Goal: Task Accomplishment & Management: Manage account settings

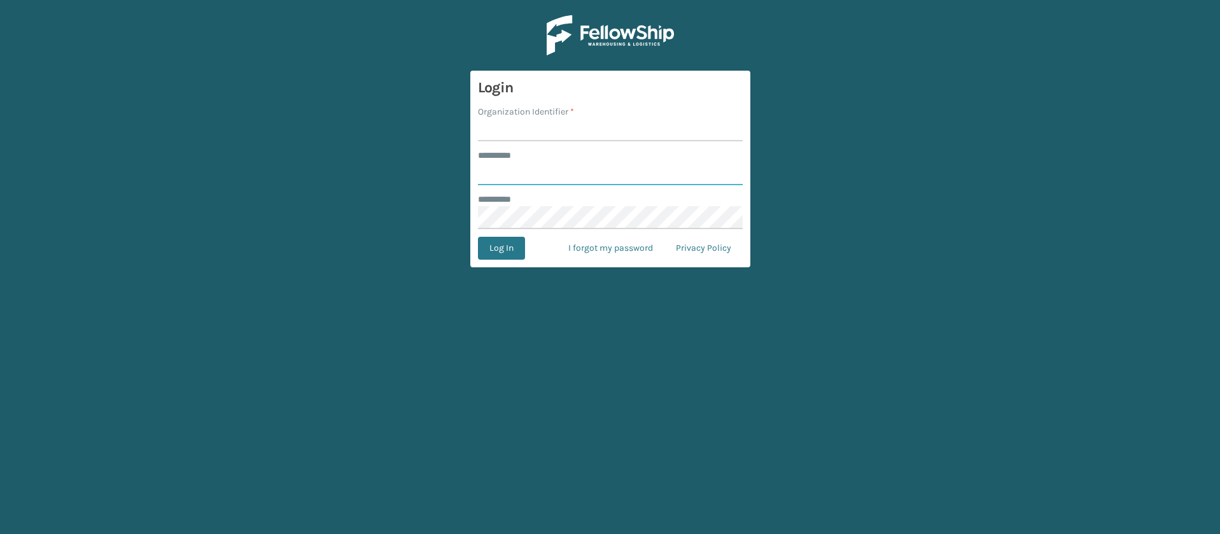
type input "**********"
click at [532, 125] on input "Organization Identifier *" at bounding box center [610, 129] width 265 height 23
type input "SuperAdminOrganization"
click at [517, 243] on button "Log In" at bounding box center [501, 248] width 47 height 23
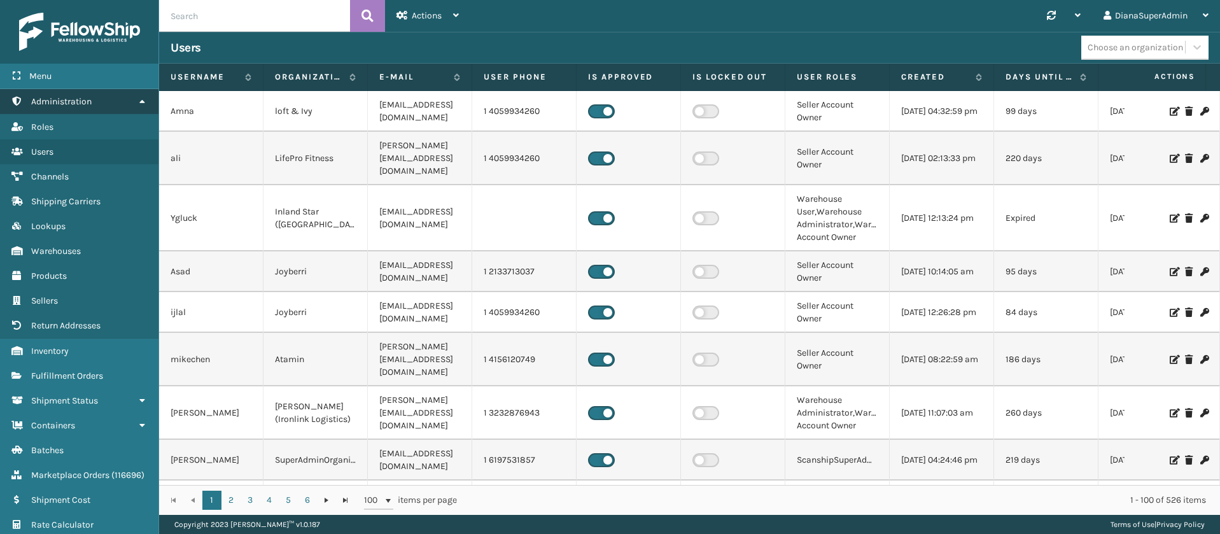
click at [127, 98] on link "Administration" at bounding box center [79, 101] width 158 height 25
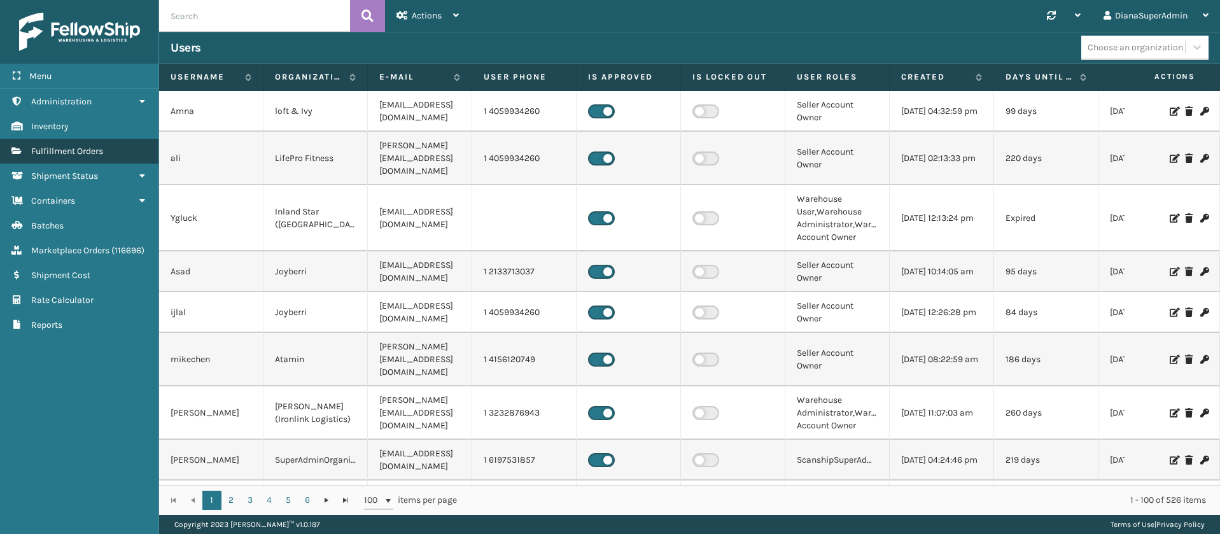
click at [113, 142] on link "Fulfillment Orders" at bounding box center [79, 151] width 158 height 25
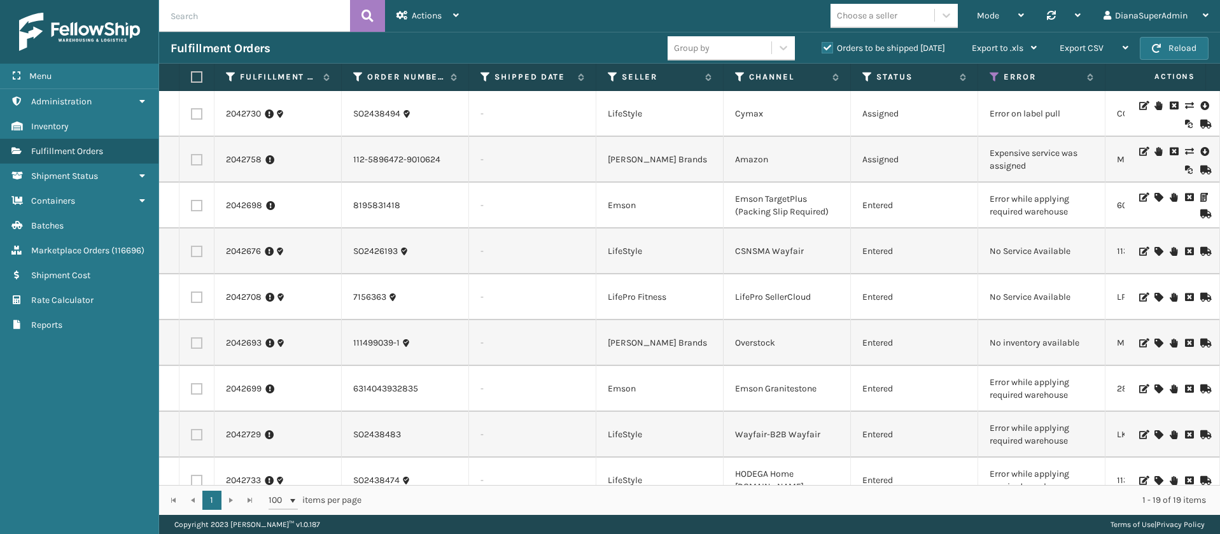
scroll to position [491, 0]
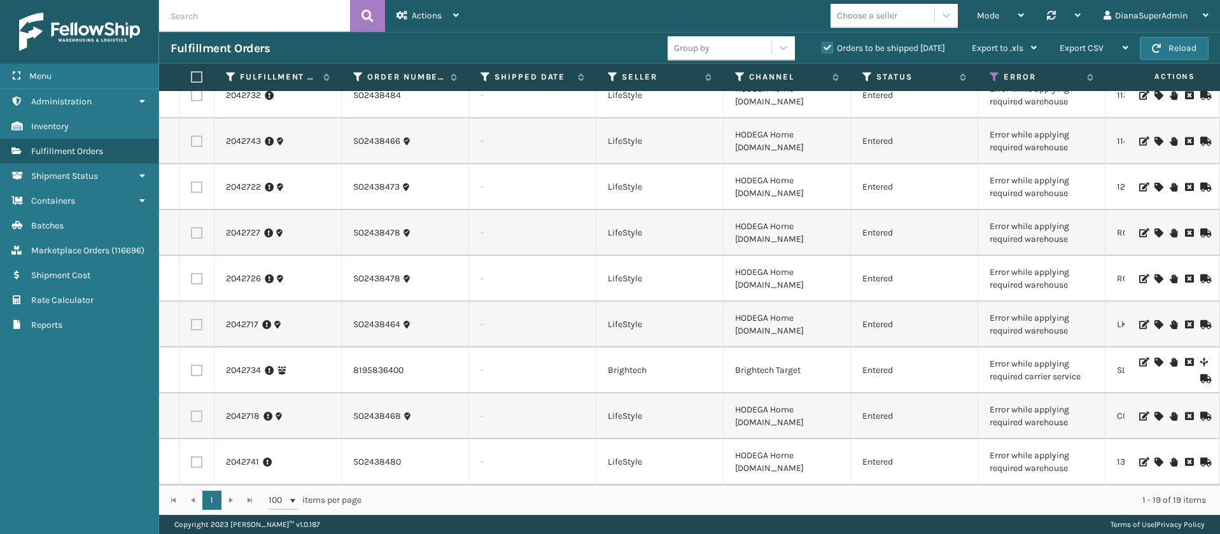
click at [1149, 458] on div at bounding box center [1172, 462] width 72 height 9
click at [1154, 458] on icon at bounding box center [1158, 462] width 8 height 9
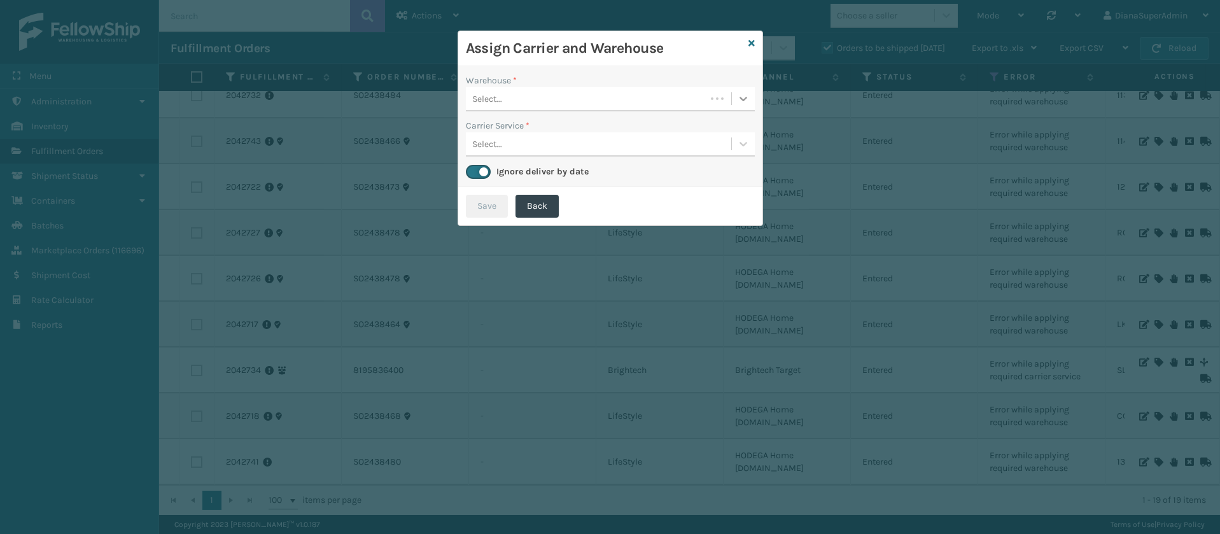
click at [744, 97] on icon at bounding box center [743, 98] width 13 height 13
click at [658, 122] on div "[PERSON_NAME] (Ironlink Logistics)" at bounding box center [610, 131] width 289 height 24
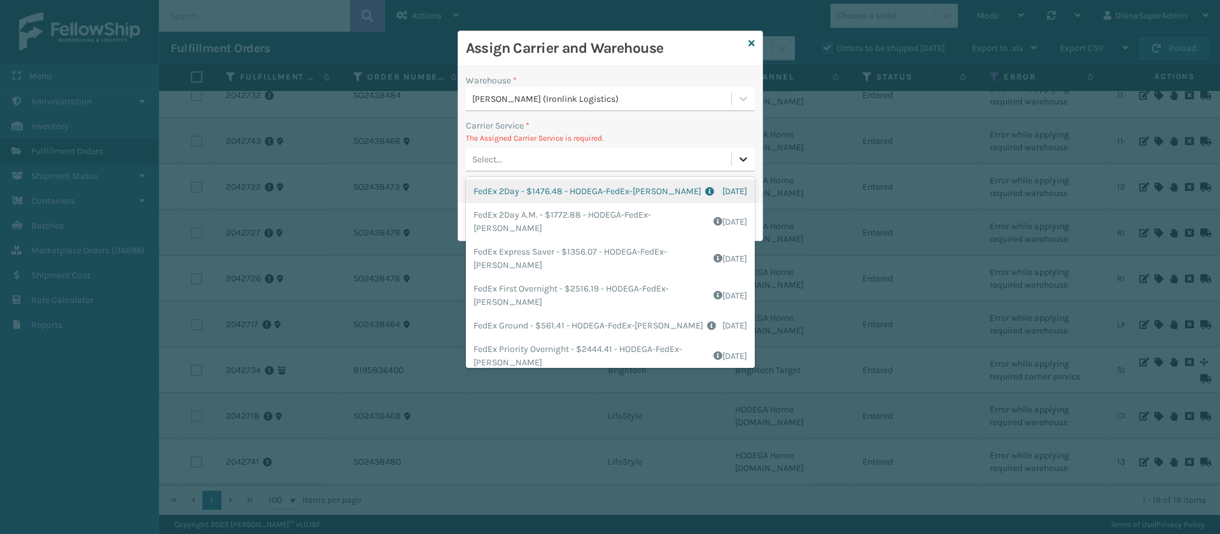
click at [740, 156] on icon at bounding box center [743, 159] width 13 height 13
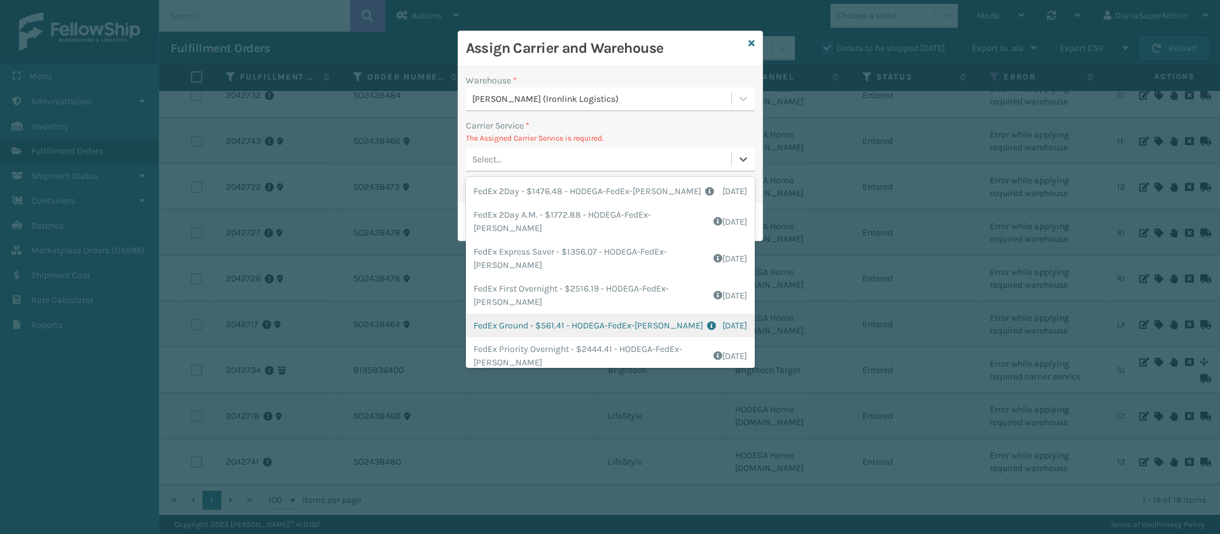
click at [512, 324] on div "FedEx Ground - $561.41 - HODEGA-FedEx-[PERSON_NAME] Shipping Cost $561.41 Surpl…" at bounding box center [610, 326] width 289 height 24
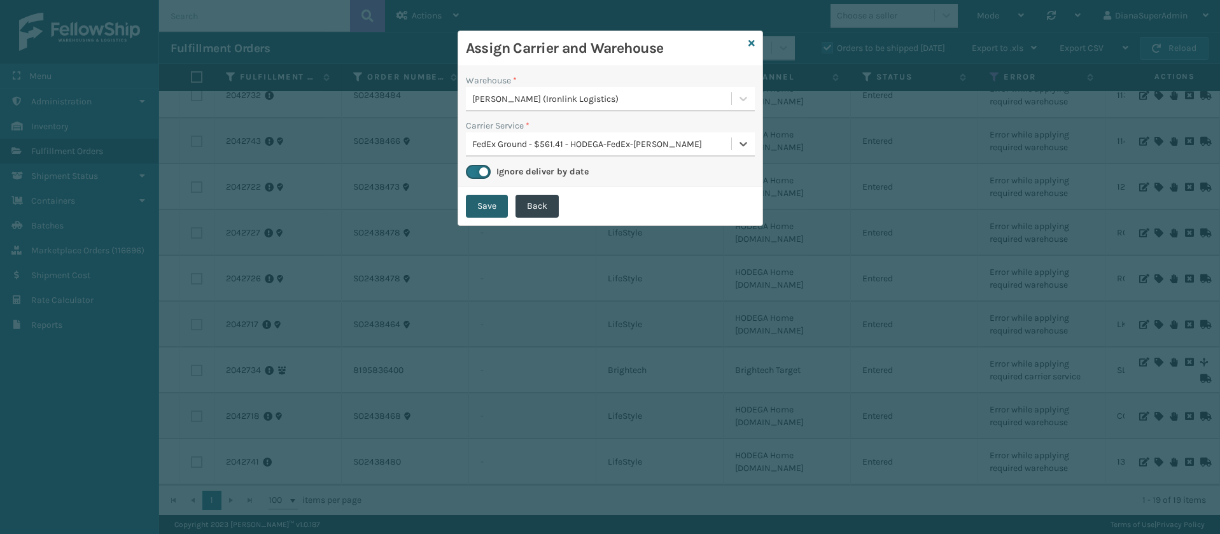
click at [495, 204] on button "Save" at bounding box center [487, 206] width 42 height 23
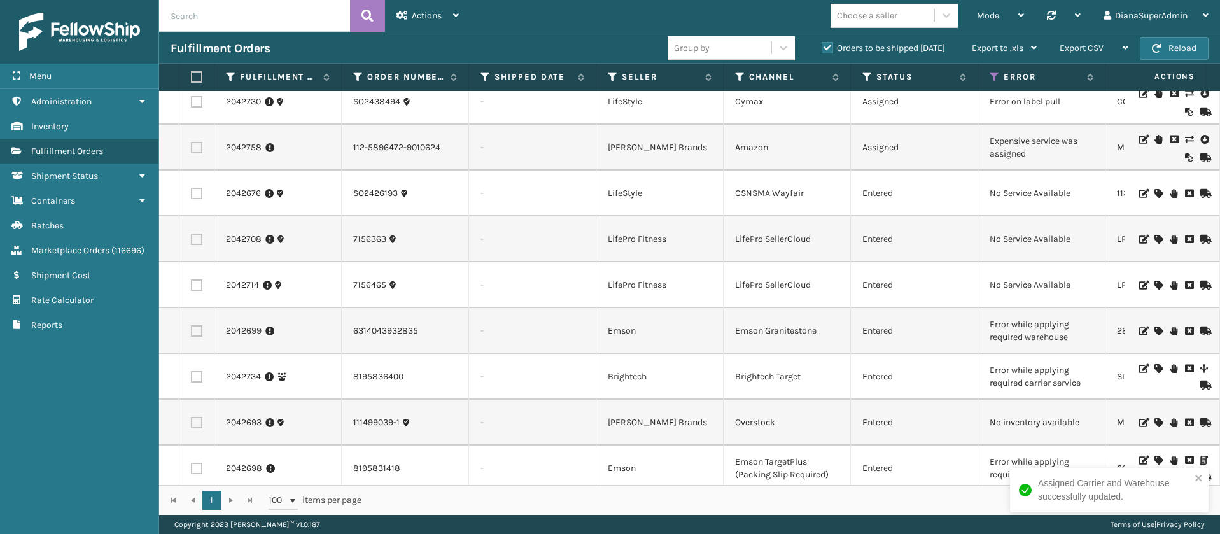
scroll to position [0, 0]
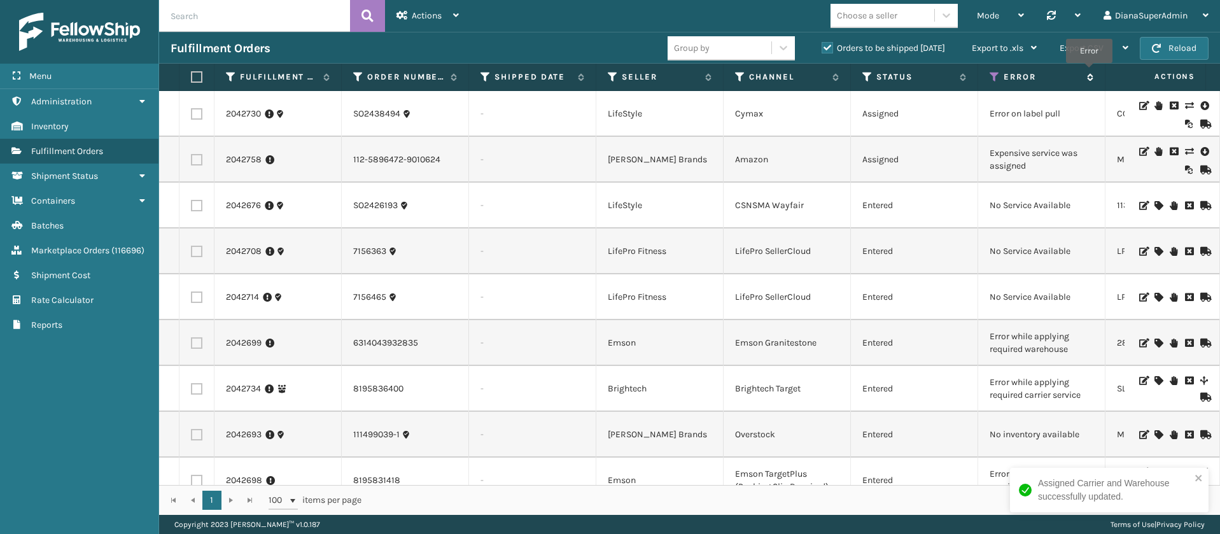
click at [1089, 72] on span "Error" at bounding box center [1048, 76] width 90 height 11
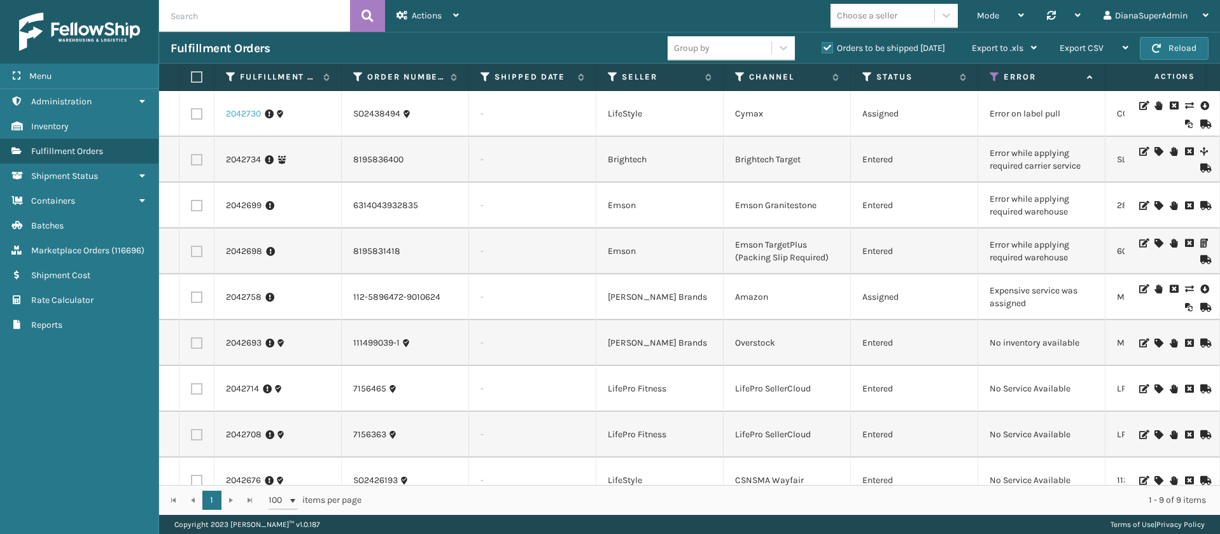
click at [253, 113] on link "2042730" at bounding box center [243, 114] width 35 height 13
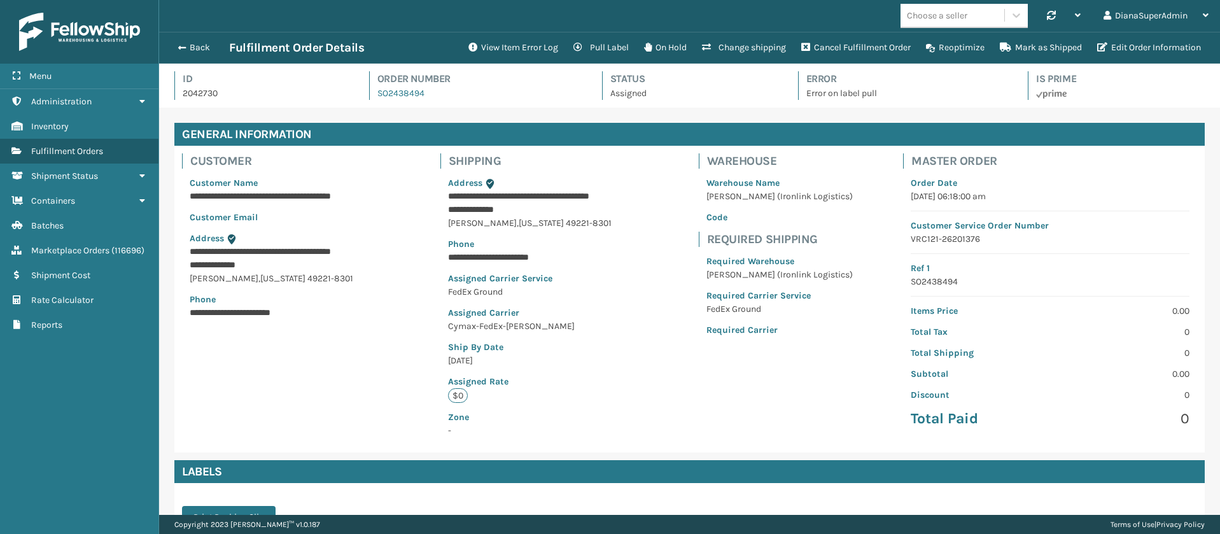
scroll to position [31, 1061]
click at [510, 46] on button "View Item Error Log" at bounding box center [513, 47] width 105 height 25
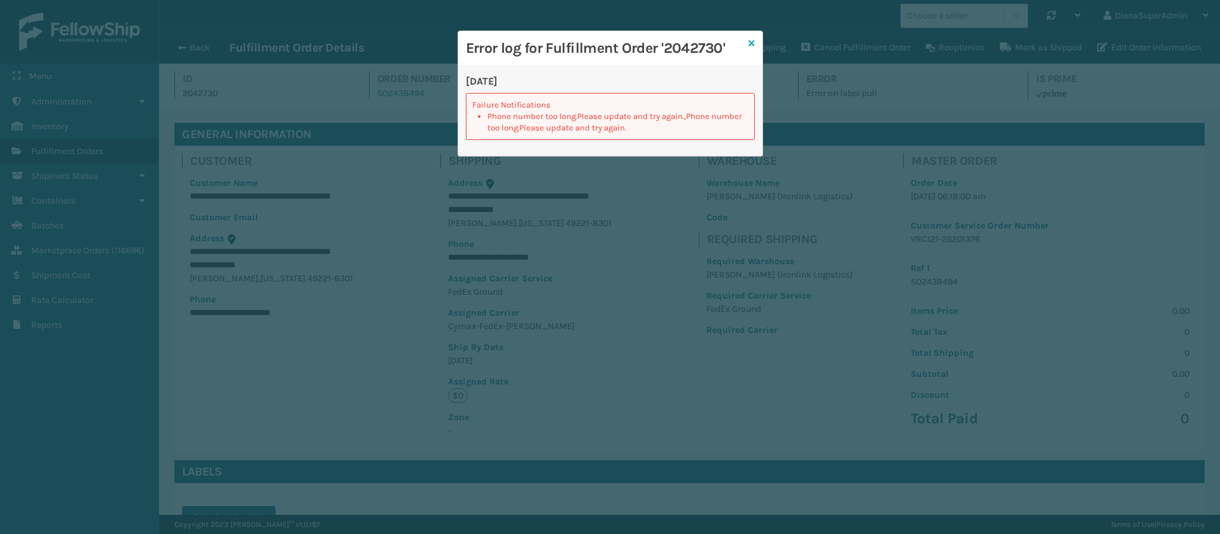
click at [752, 45] on icon at bounding box center [751, 43] width 6 height 9
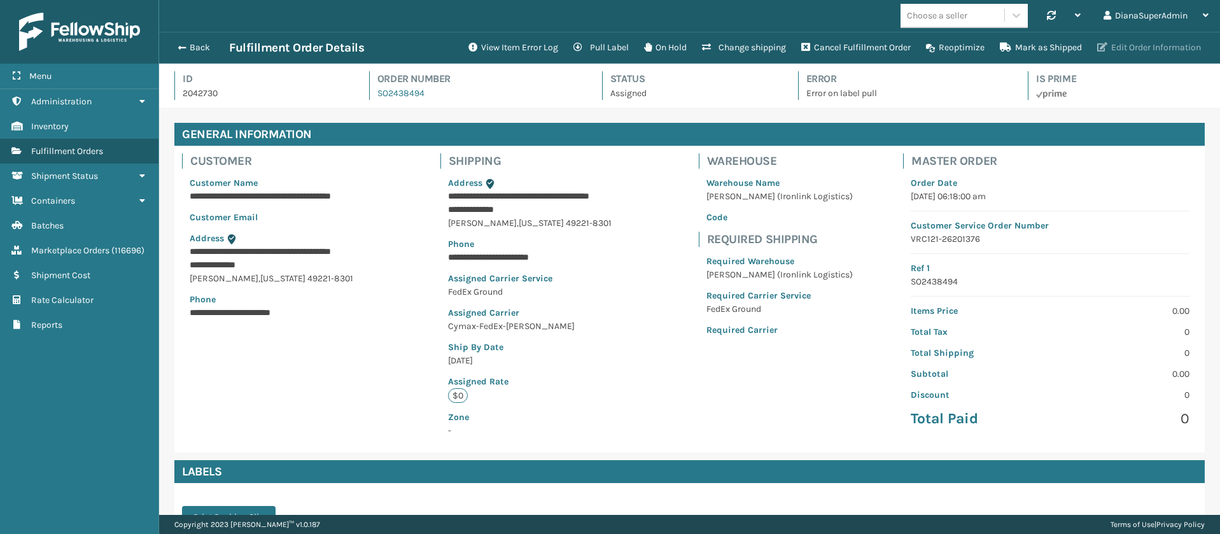
click at [1192, 48] on button "Edit Order Information" at bounding box center [1148, 47] width 119 height 25
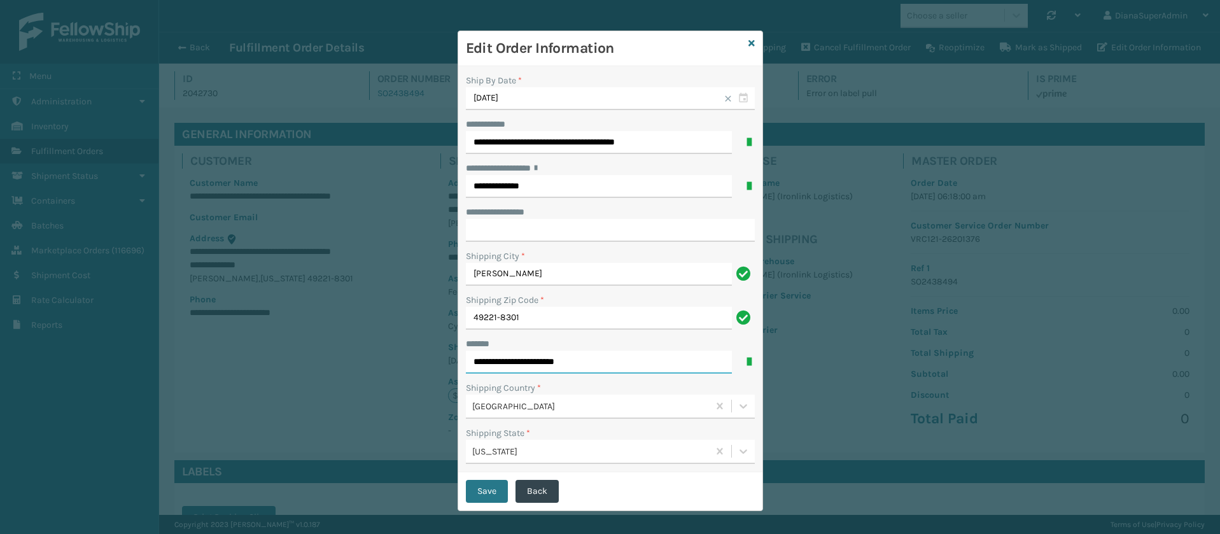
drag, startPoint x: 577, startPoint y: 358, endPoint x: 533, endPoint y: 348, distance: 44.9
click at [533, 348] on div "**********" at bounding box center [610, 355] width 289 height 36
type input "**********"
click at [512, 222] on input "**********" at bounding box center [610, 230] width 289 height 23
paste input "********"
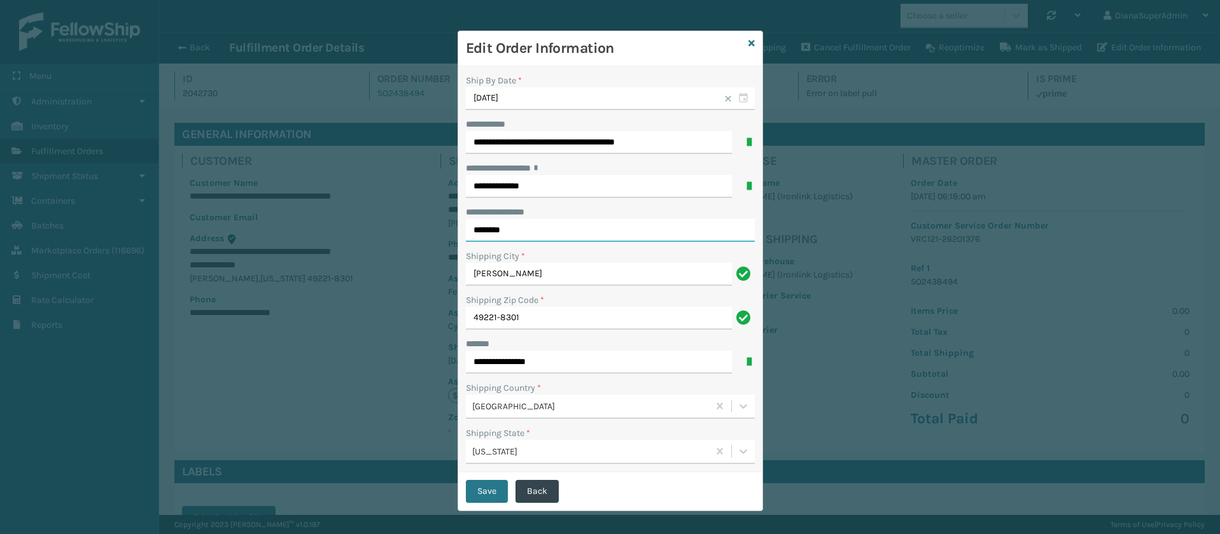
type input "********"
click at [542, 358] on input "**********" at bounding box center [599, 362] width 266 height 23
type input "**********"
click at [485, 491] on button "Save" at bounding box center [487, 491] width 42 height 23
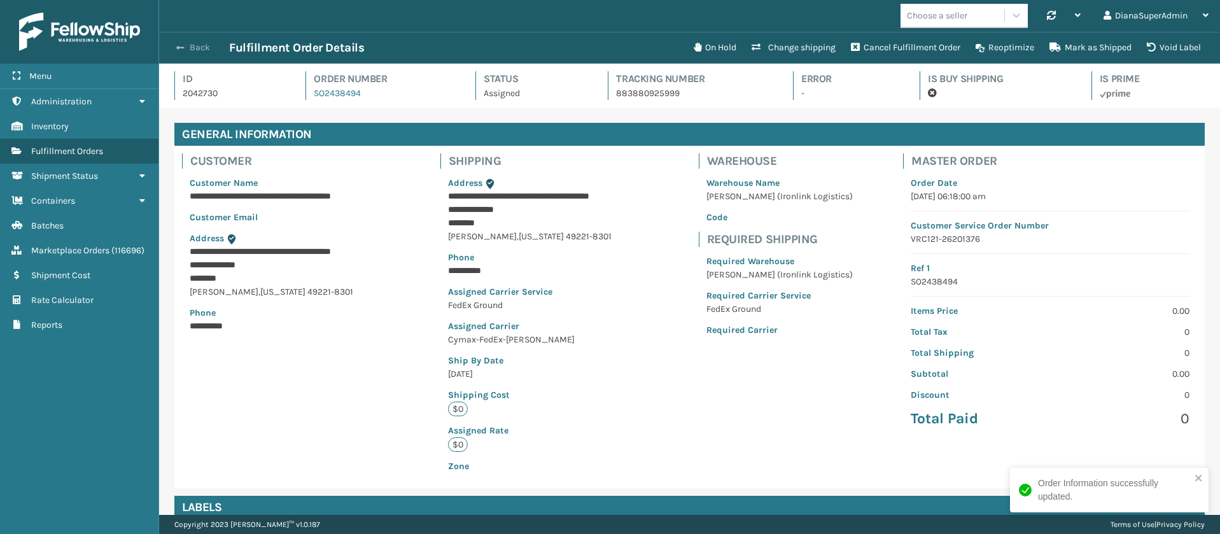
click at [181, 43] on span "button" at bounding box center [180, 47] width 8 height 9
click at [200, 51] on button "Back" at bounding box center [200, 47] width 59 height 11
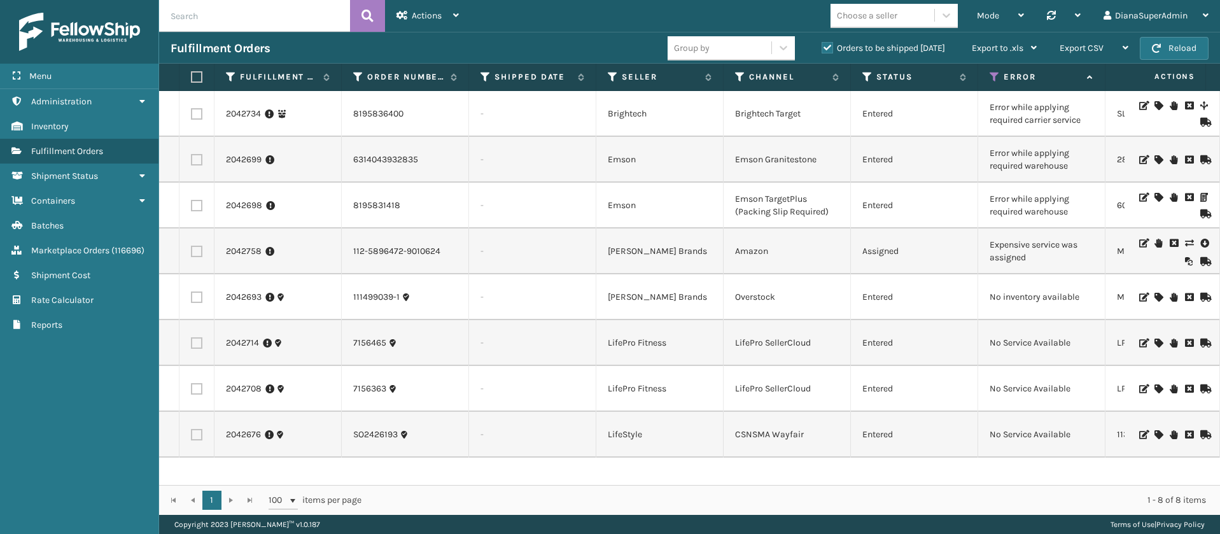
click at [1154, 102] on icon at bounding box center [1158, 105] width 8 height 9
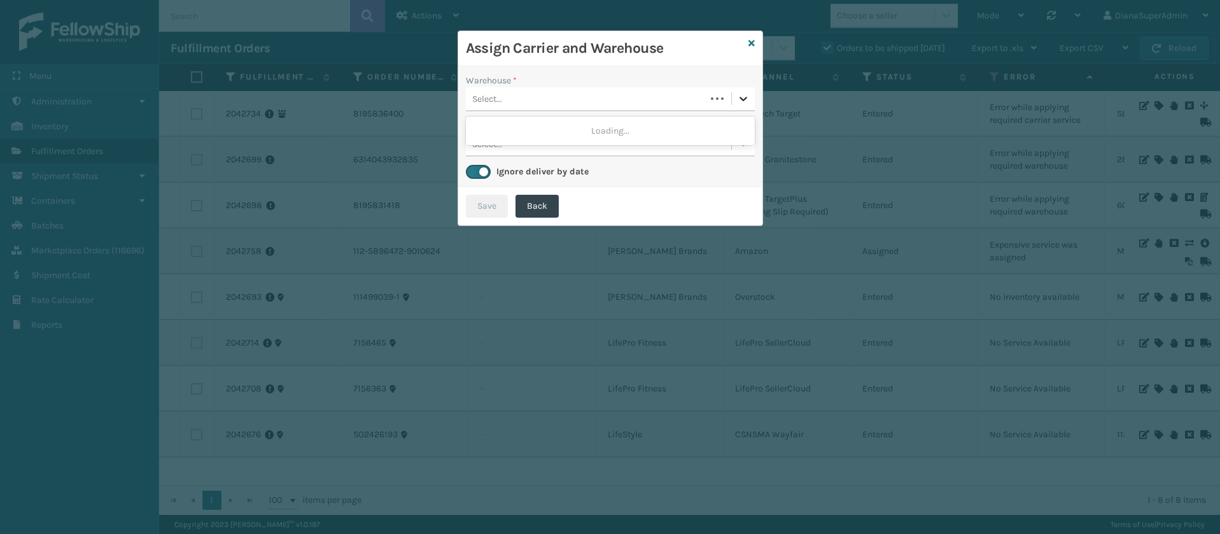
click at [743, 99] on icon at bounding box center [743, 99] width 8 height 4
click at [700, 136] on div "Fellowship - West" at bounding box center [610, 131] width 289 height 24
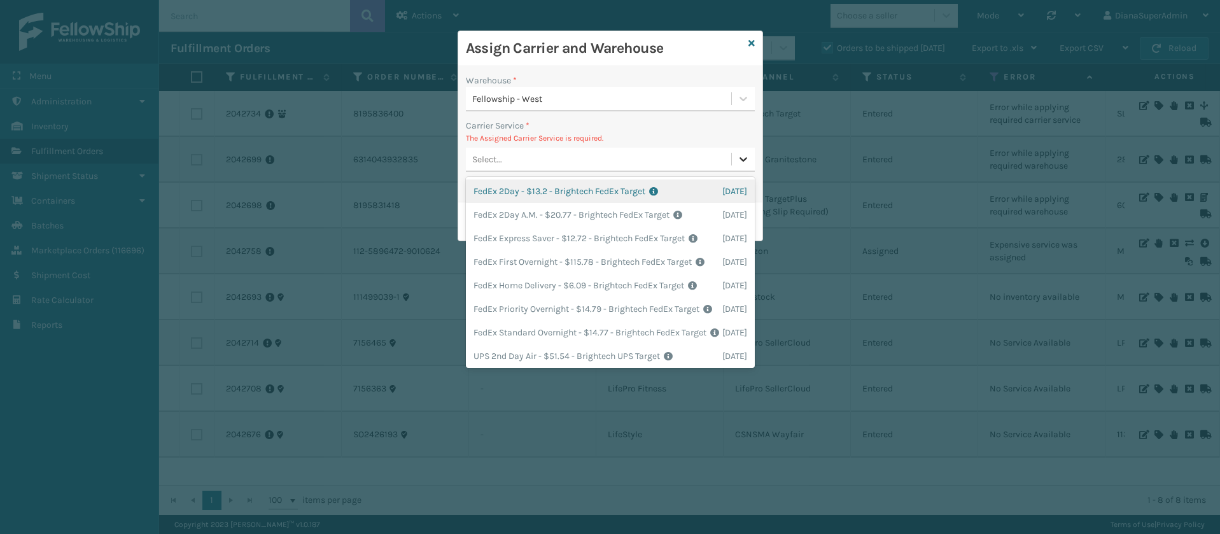
click at [740, 150] on div at bounding box center [743, 159] width 23 height 23
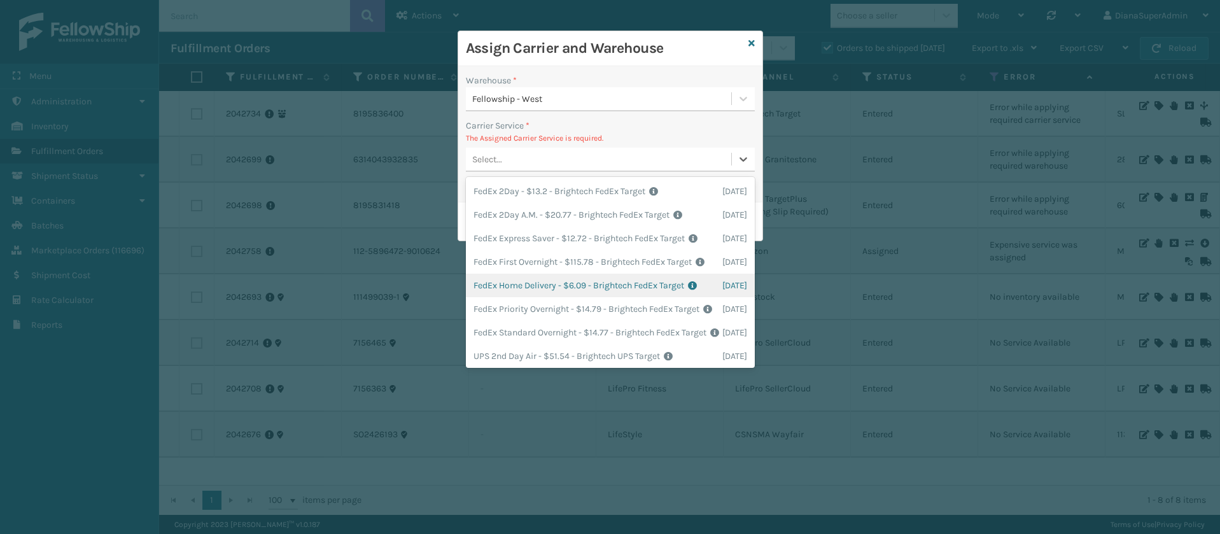
click at [525, 297] on div "FedEx Home Delivery - $6.09 - Brightech FedEx Target Shipping Cost $6.09 Surplu…" at bounding box center [610, 286] width 289 height 24
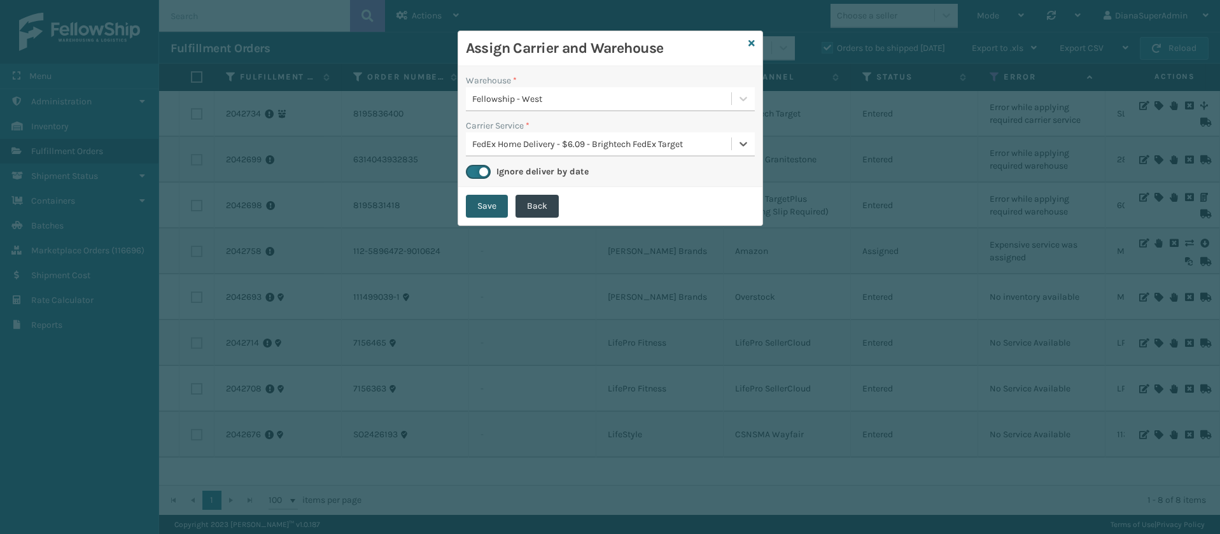
click at [483, 204] on button "Save" at bounding box center [487, 206] width 42 height 23
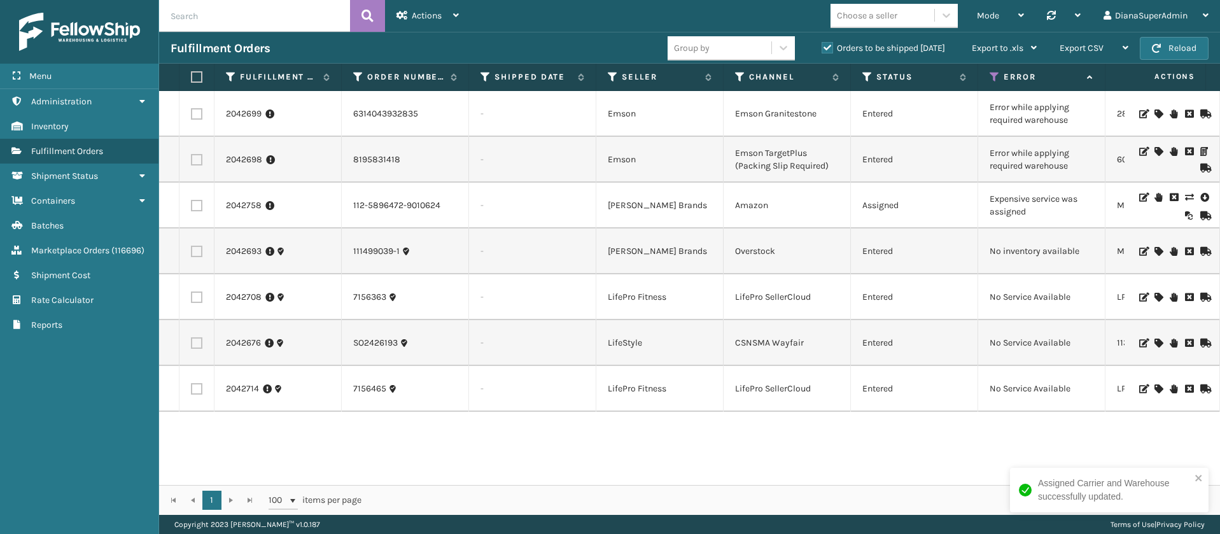
click at [1150, 111] on div at bounding box center [1172, 113] width 72 height 9
click at [1154, 109] on icon at bounding box center [1158, 113] width 8 height 9
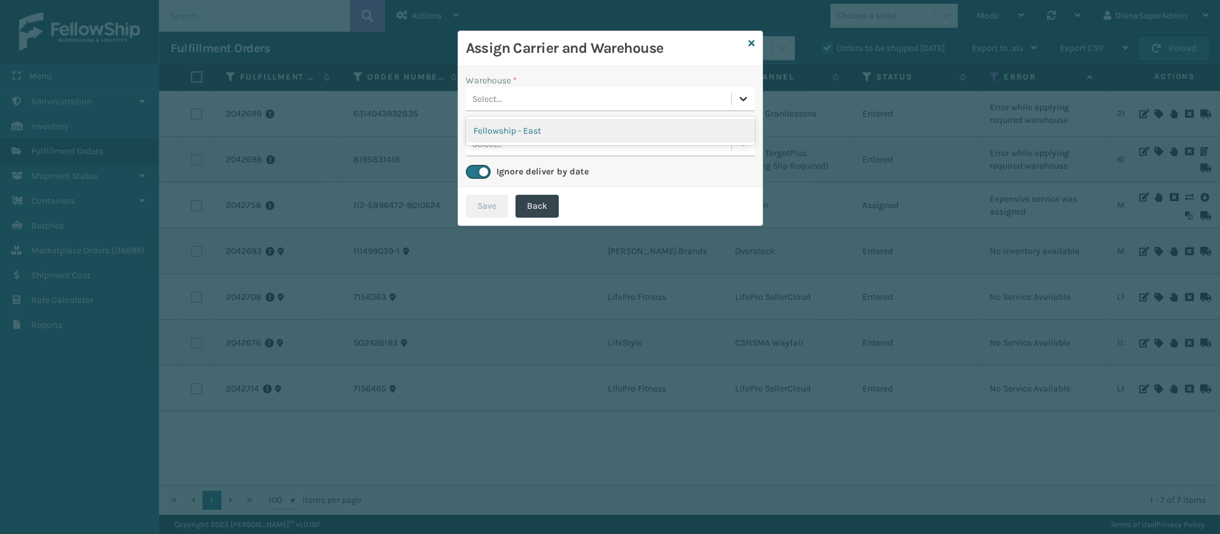
click at [745, 102] on icon at bounding box center [743, 98] width 13 height 13
click at [653, 125] on div "Fellowship - East" at bounding box center [610, 131] width 289 height 24
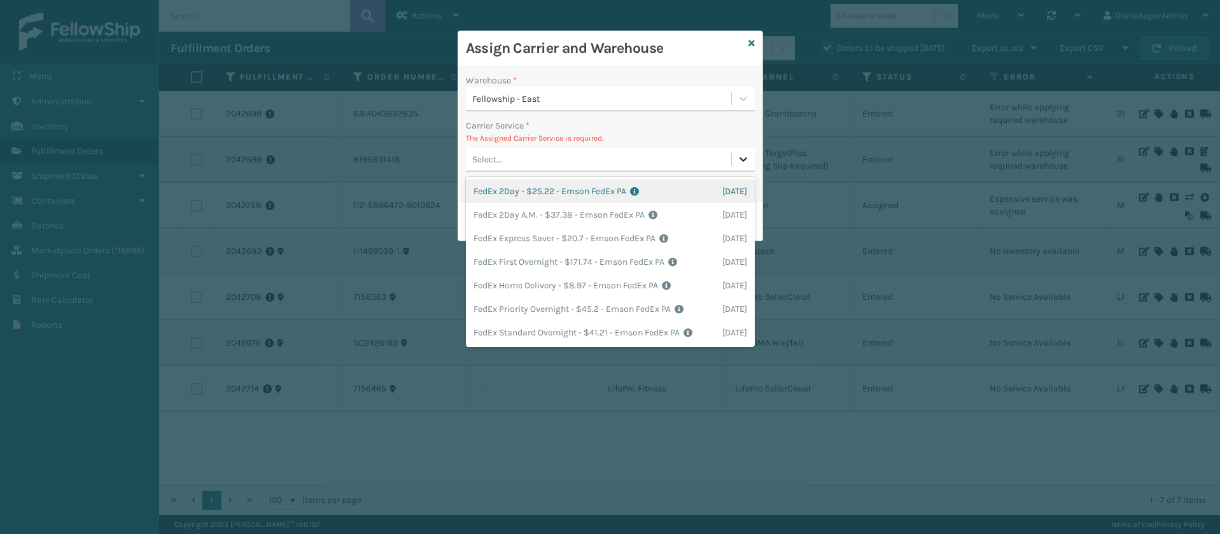
click at [741, 153] on icon at bounding box center [743, 159] width 13 height 13
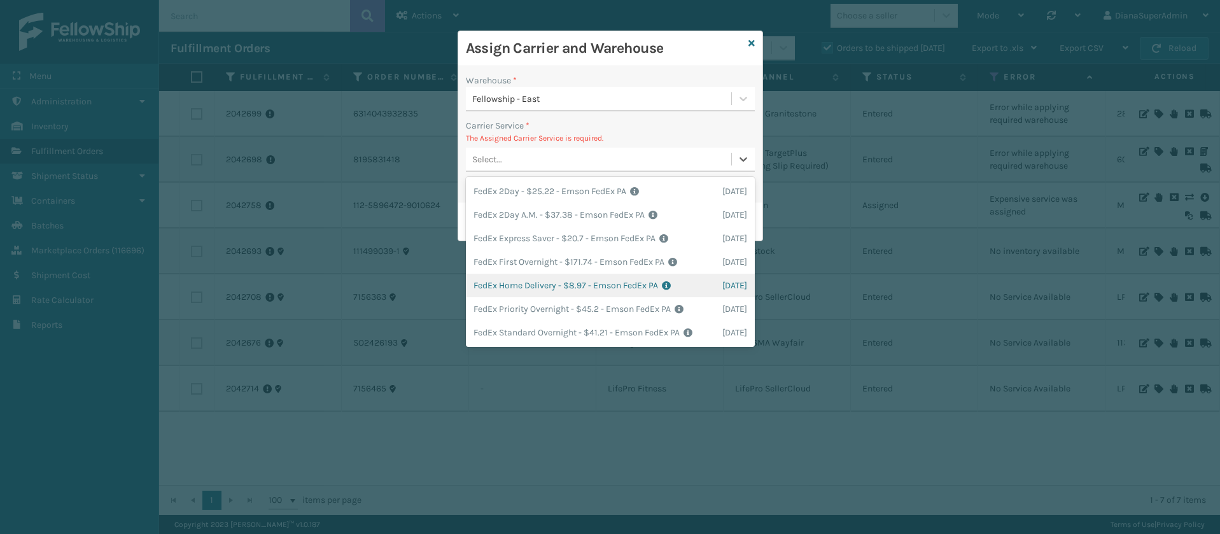
click at [546, 283] on div "FedEx Home Delivery - $8.97 - Emson FedEx PA Shipping Cost $8.97 Surplus Cost $…" at bounding box center [610, 286] width 289 height 24
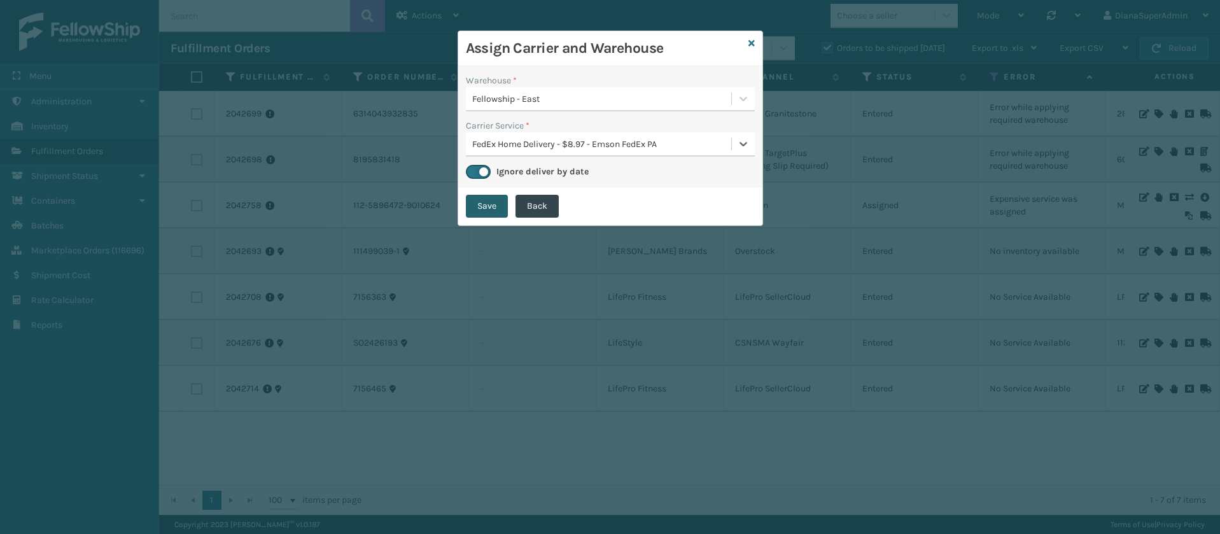
click at [480, 206] on button "Save" at bounding box center [487, 206] width 42 height 23
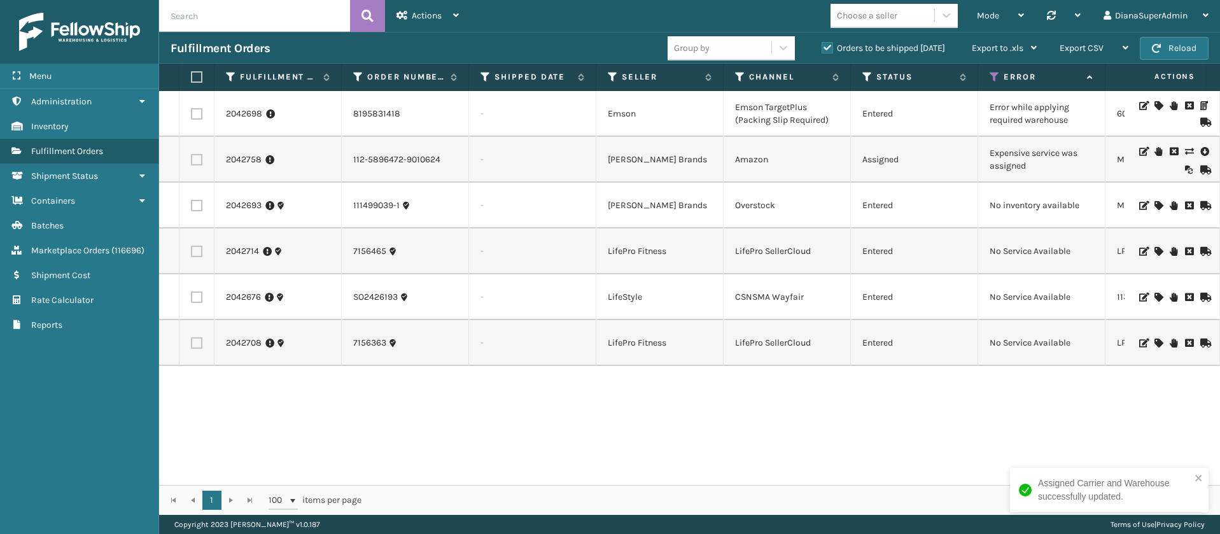
click at [1154, 103] on icon at bounding box center [1158, 105] width 8 height 9
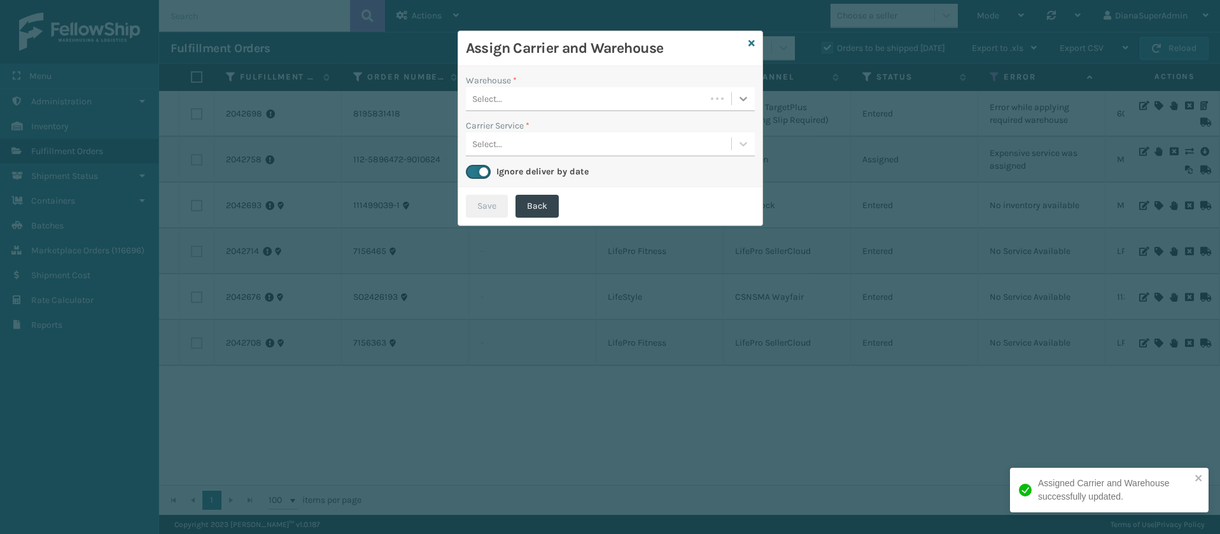
click at [743, 102] on icon at bounding box center [743, 98] width 13 height 13
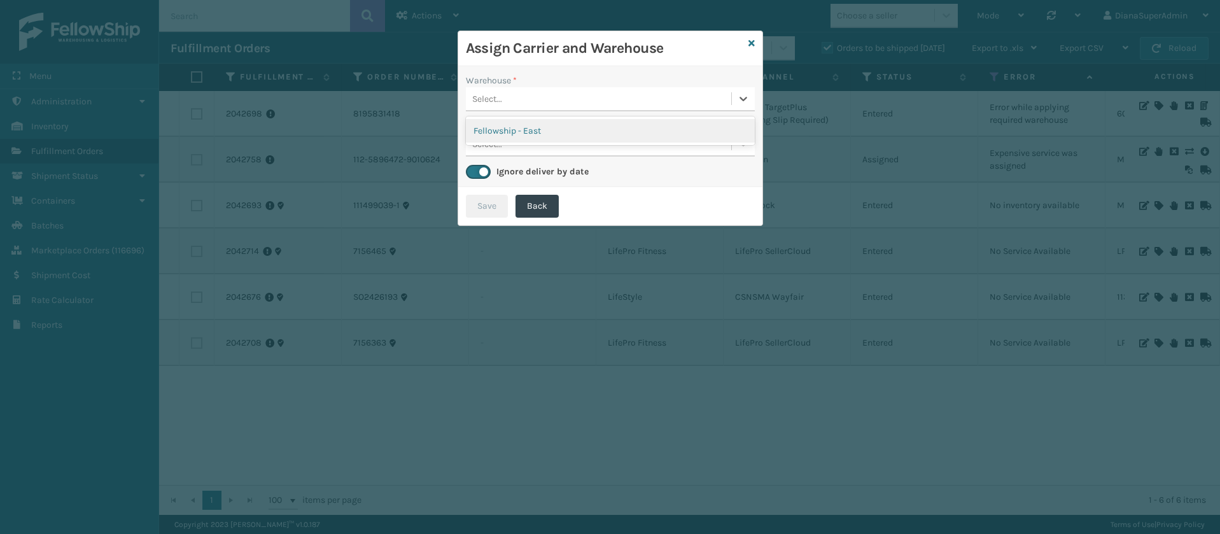
click at [624, 131] on div "Fellowship - East" at bounding box center [610, 131] width 289 height 24
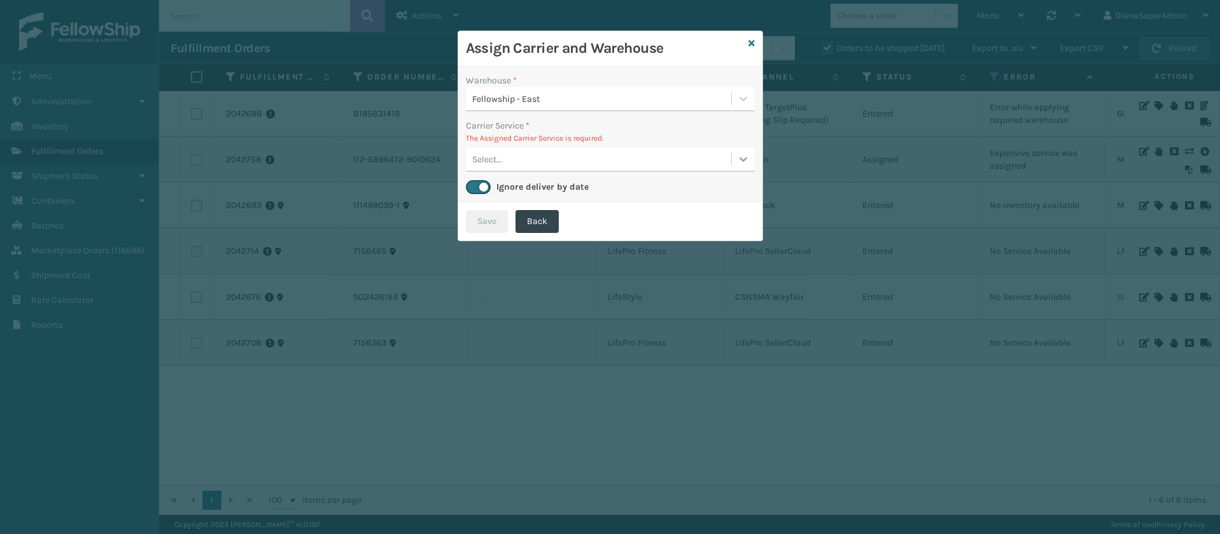
click at [737, 154] on icon at bounding box center [743, 159] width 13 height 13
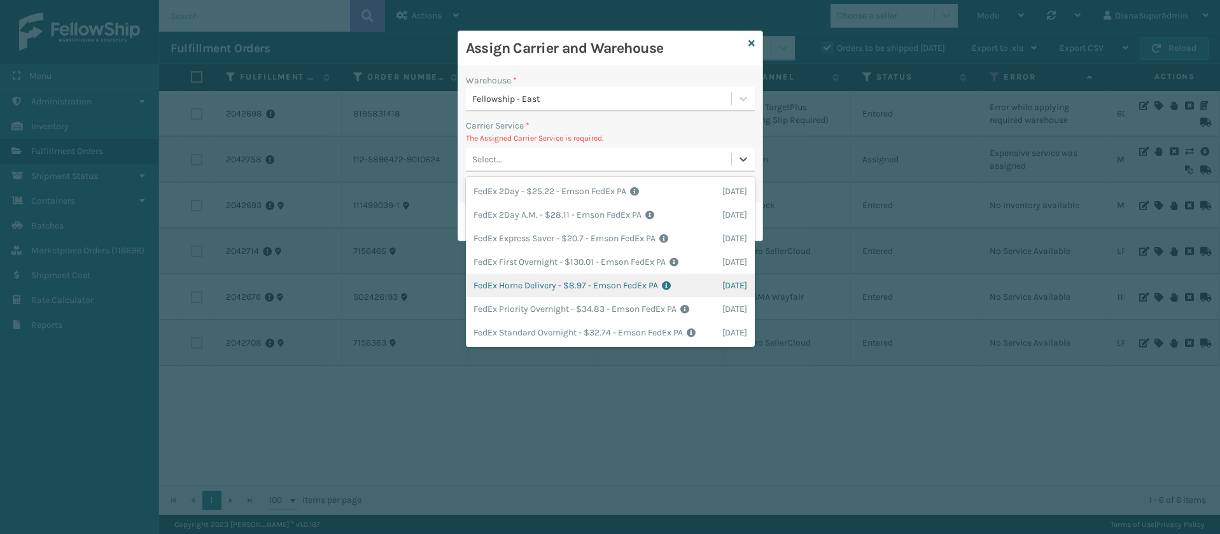
click at [529, 284] on div "FedEx Home Delivery - $8.97 - Emson FedEx PA Shipping Cost $8.97 Surplus Cost $…" at bounding box center [610, 286] width 289 height 24
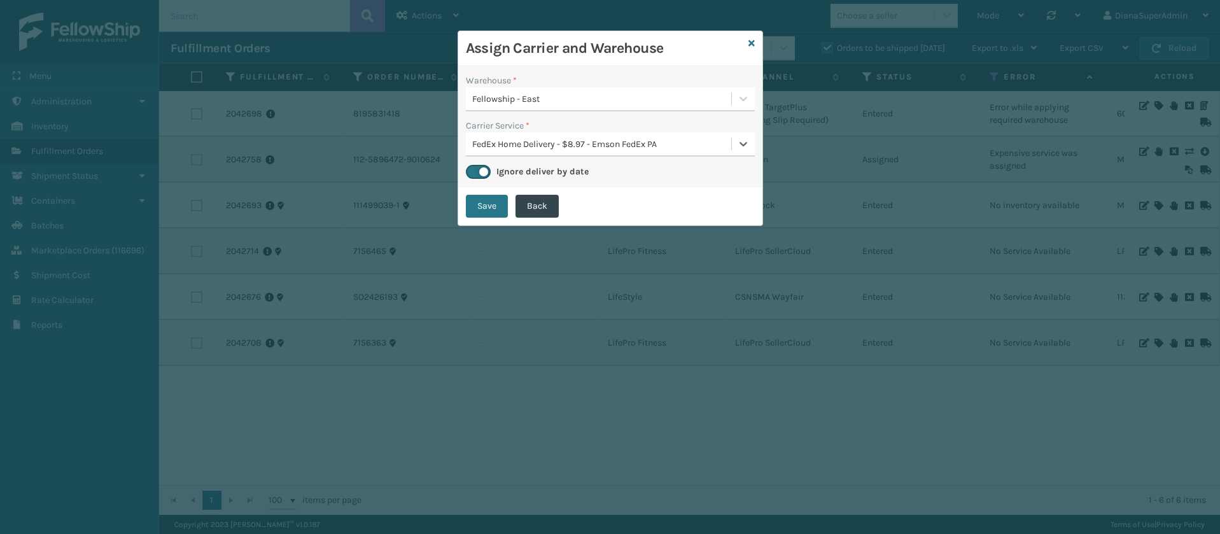
click at [480, 204] on button "Save" at bounding box center [487, 206] width 42 height 23
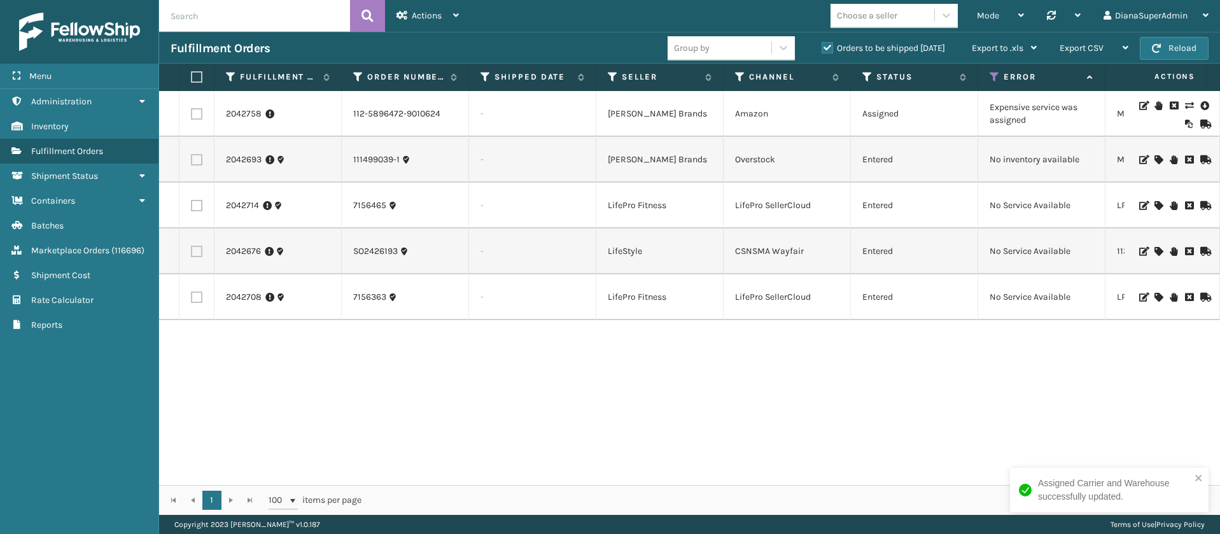
click at [1185, 105] on icon at bounding box center [1189, 105] width 8 height 9
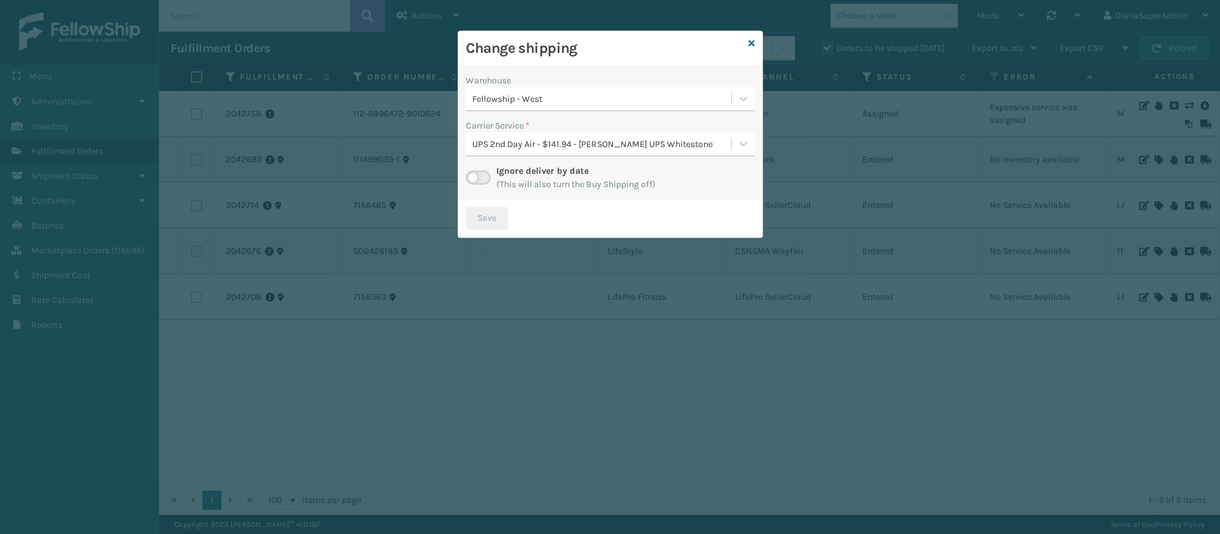
click at [474, 176] on label at bounding box center [478, 178] width 25 height 14
click at [474, 176] on input "checkbox" at bounding box center [470, 175] width 8 height 8
click at [740, 136] on div at bounding box center [743, 143] width 23 height 23
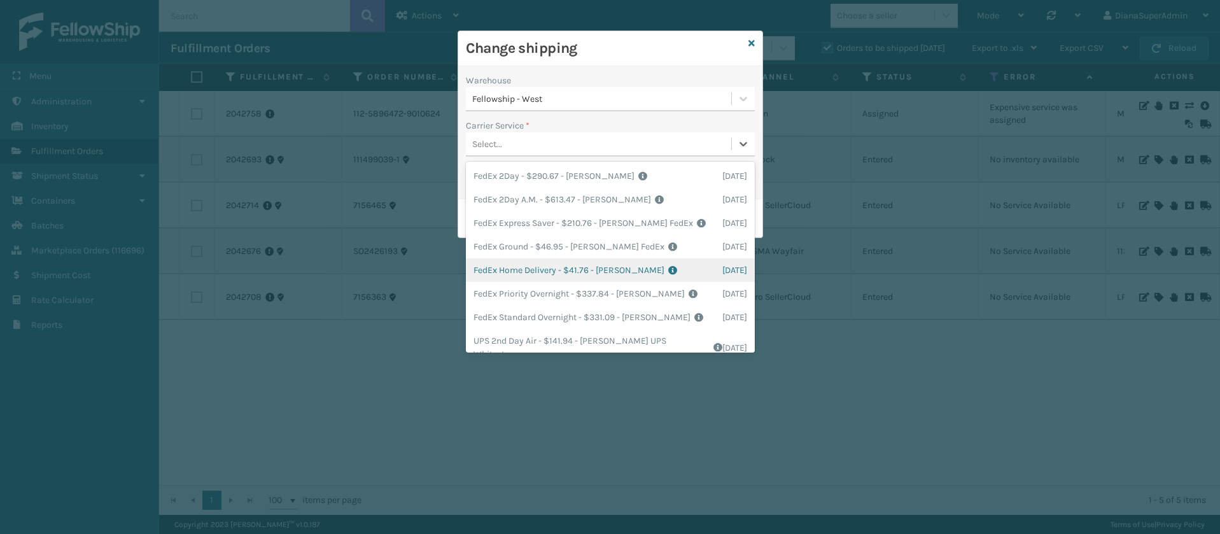
click at [529, 267] on div "FedEx Home Delivery - $41.76 - [PERSON_NAME] FedEx Shipping Cost $36.63 Surplus…" at bounding box center [610, 270] width 289 height 24
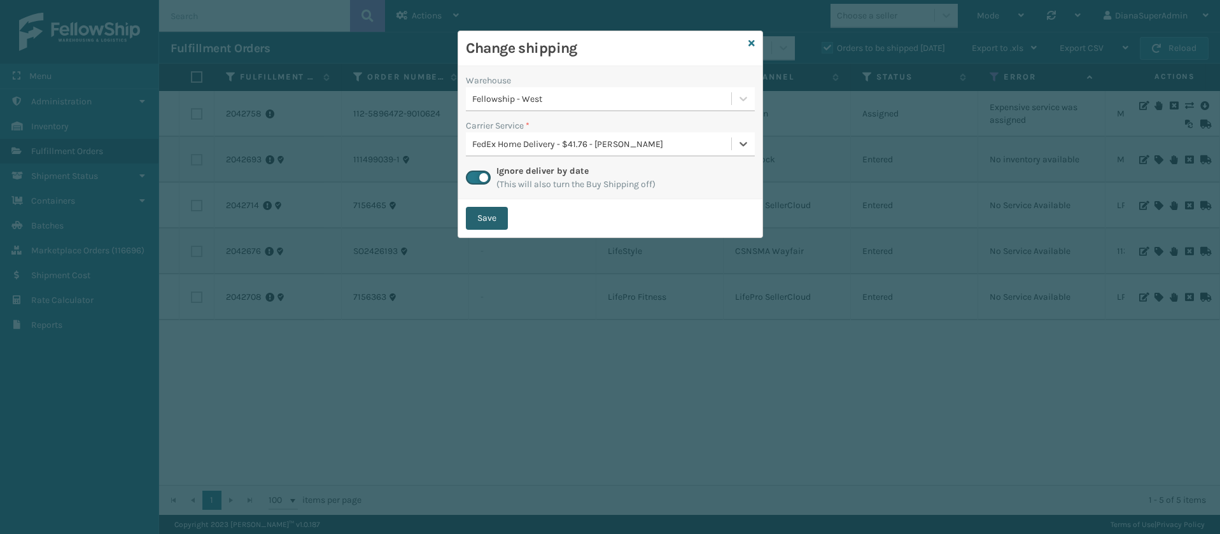
click at [493, 218] on button "Save" at bounding box center [487, 218] width 42 height 23
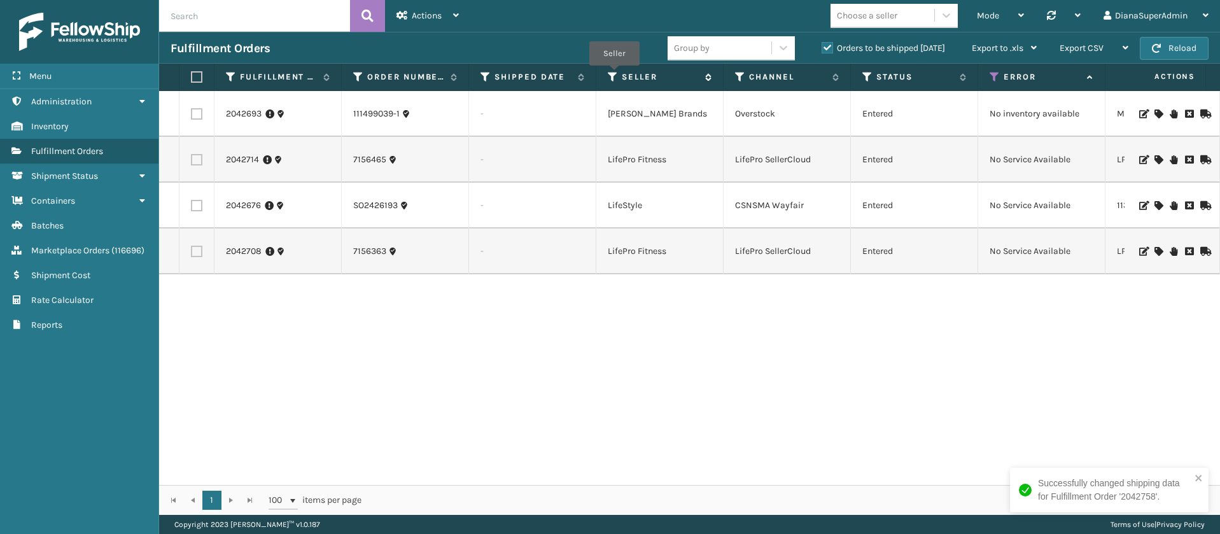
click at [615, 74] on icon at bounding box center [613, 76] width 10 height 11
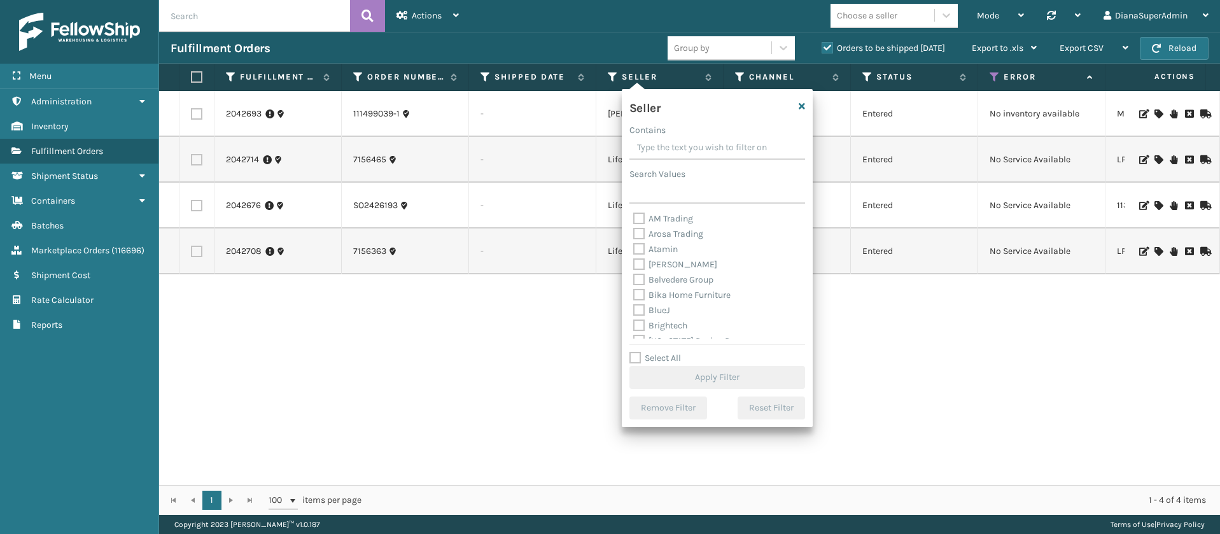
click at [641, 358] on label "Select All" at bounding box center [655, 358] width 52 height 11
click at [641, 352] on input "Select All" at bounding box center [724, 351] width 191 height 1
checkbox input "true"
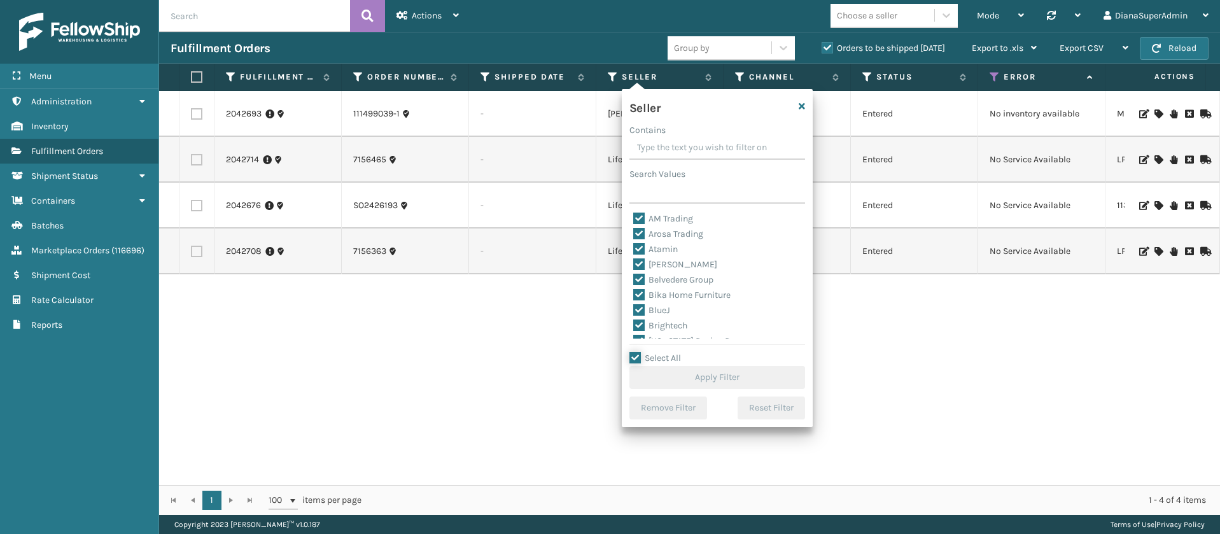
checkbox input "true"
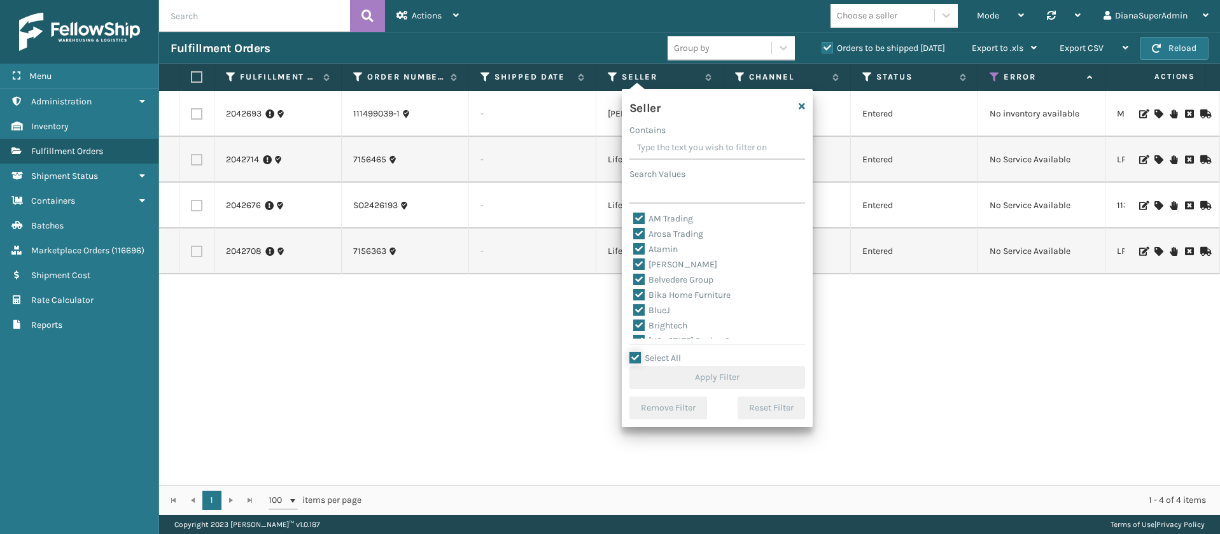
checkbox input "true"
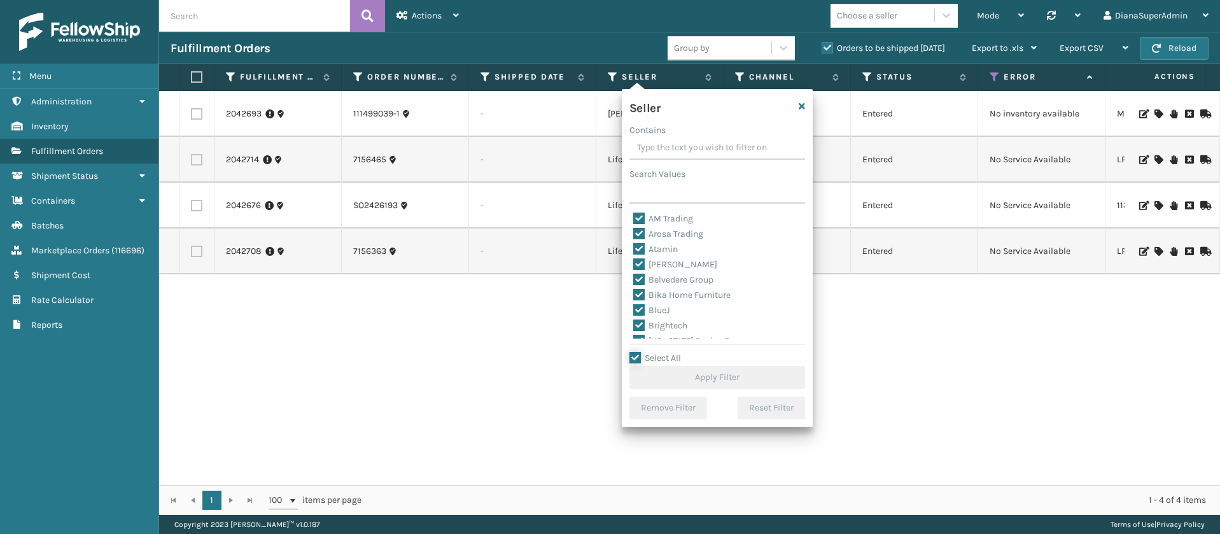
checkbox input "true"
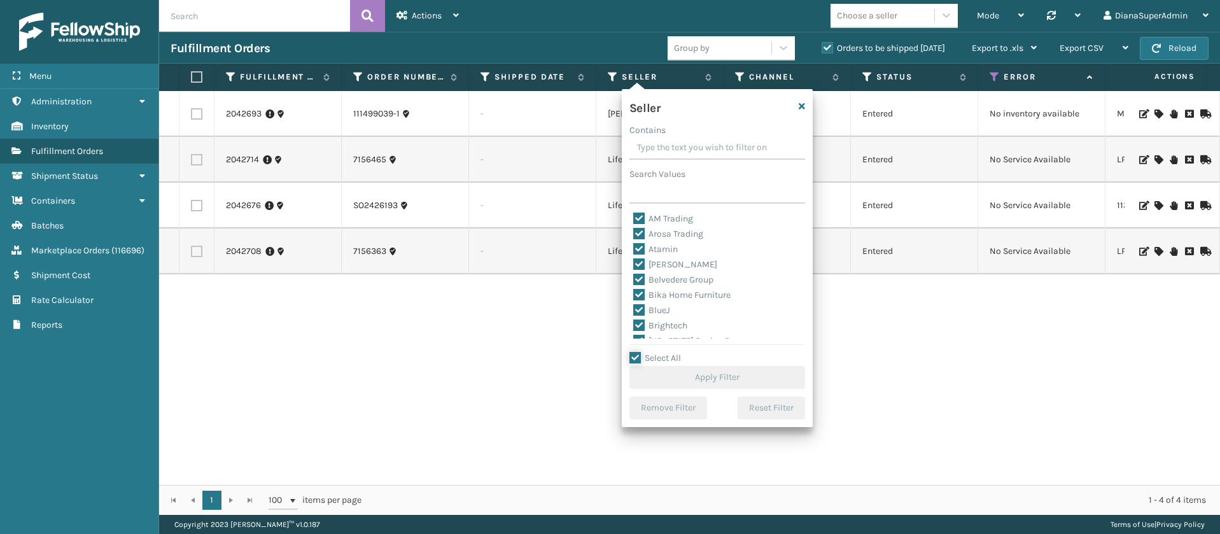
checkbox input "true"
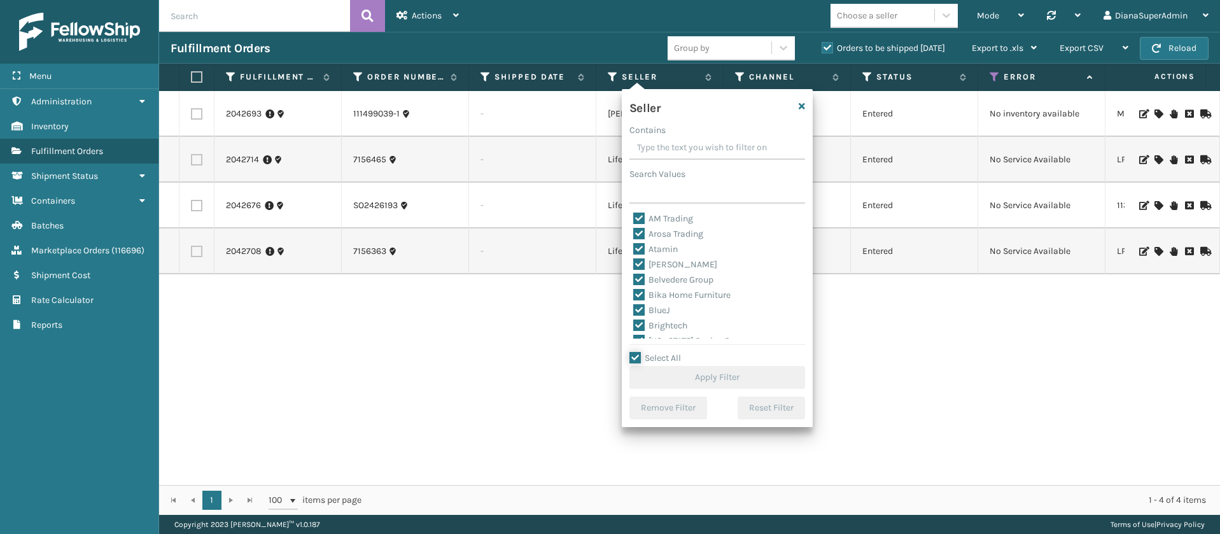
checkbox input "true"
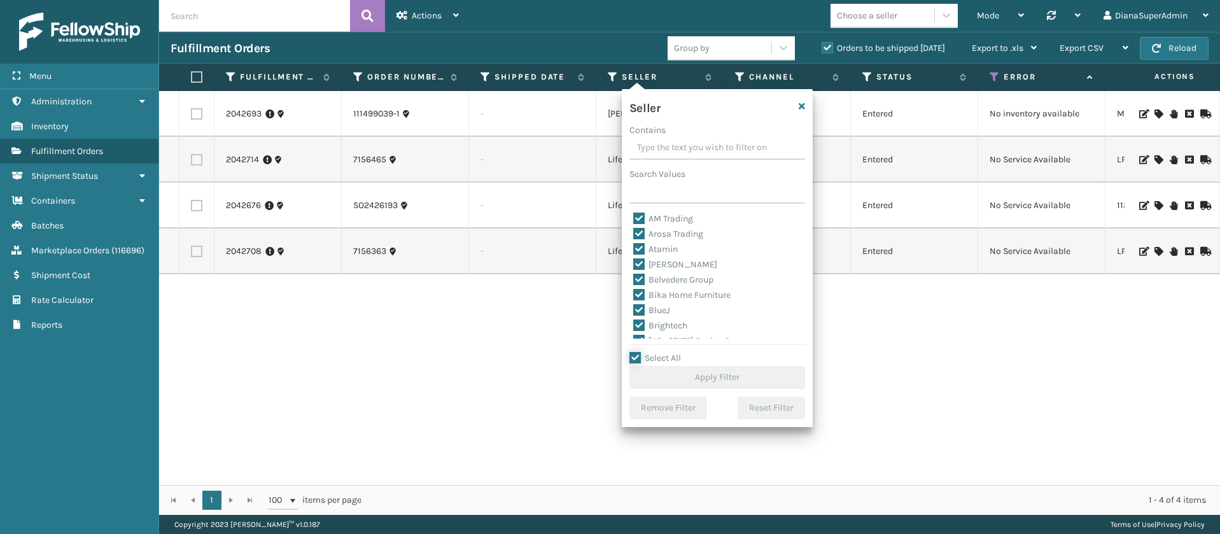
checkbox input "true"
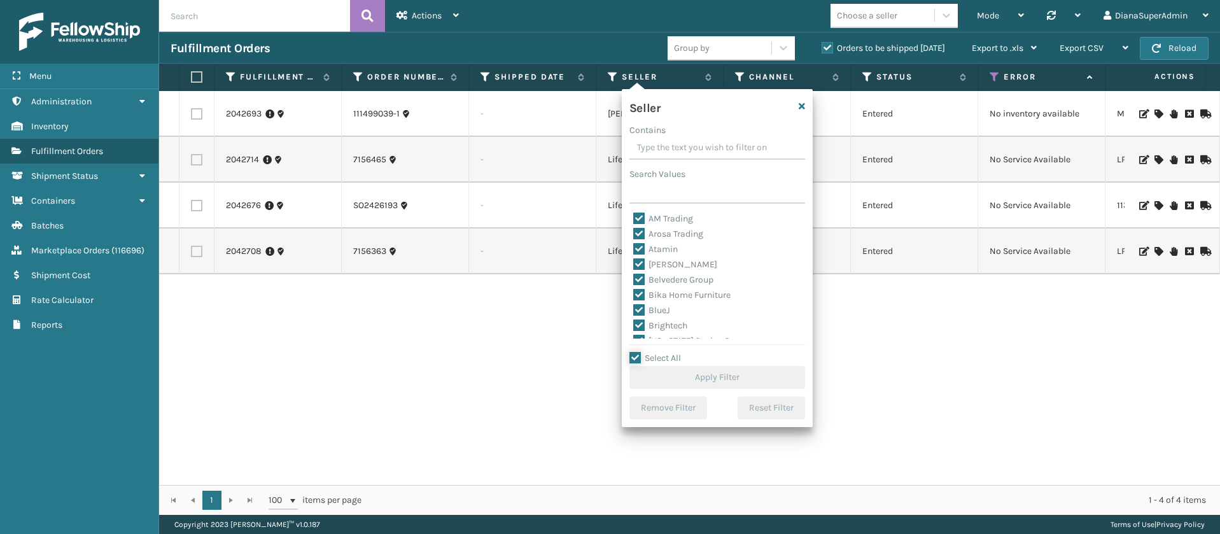
checkbox input "true"
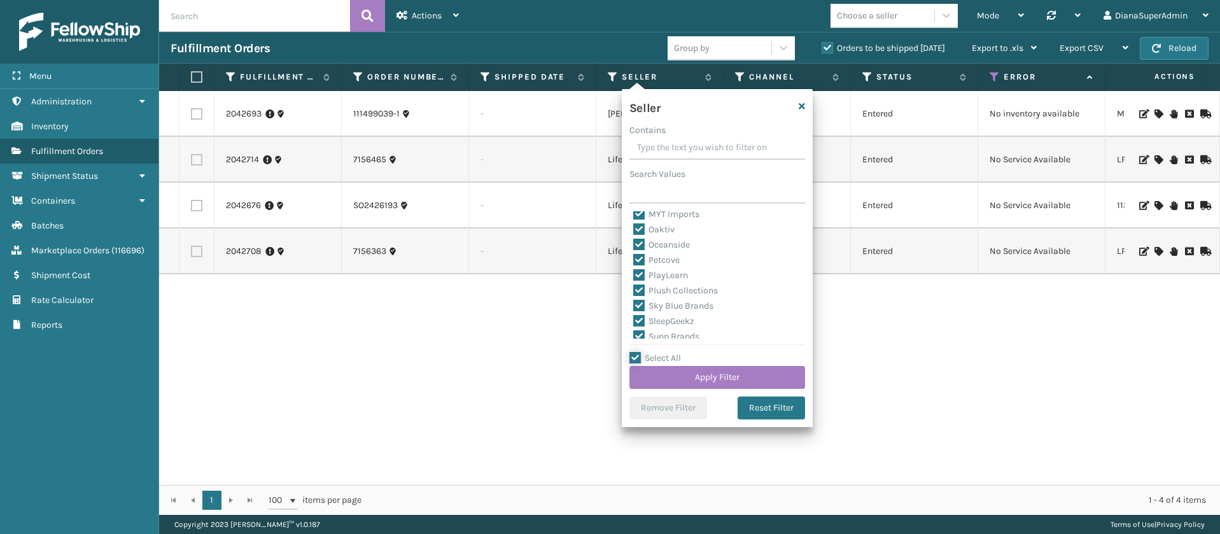
scroll to position [392, 0]
click at [641, 317] on label "SleepGeekz" at bounding box center [663, 315] width 61 height 11
click at [634, 316] on input "SleepGeekz" at bounding box center [633, 312] width 1 height 8
checkbox input "false"
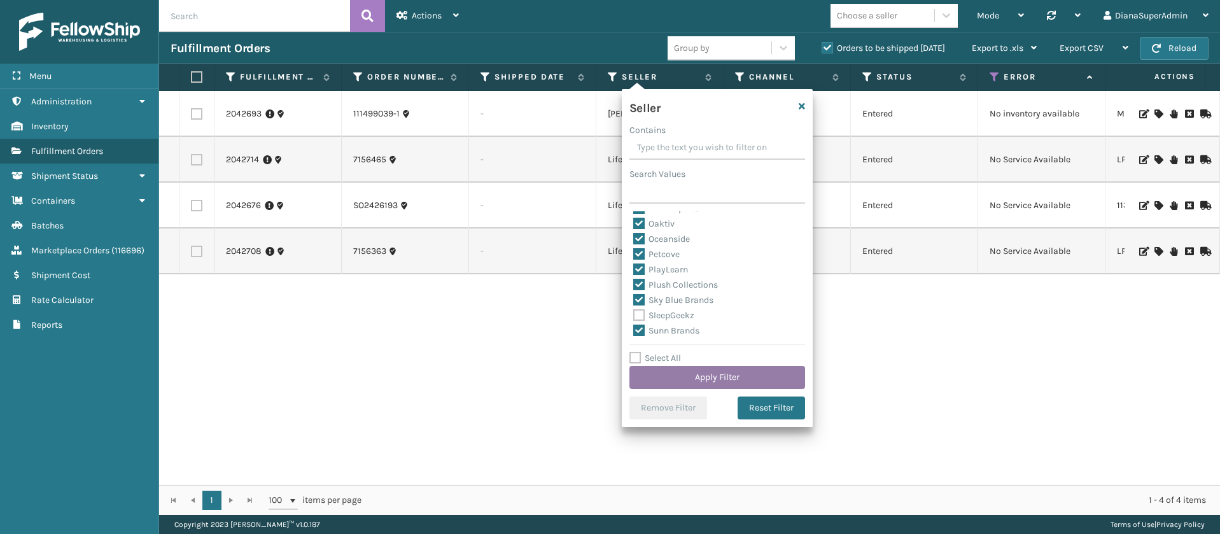
click at [678, 374] on button "Apply Filter" at bounding box center [717, 377] width 176 height 23
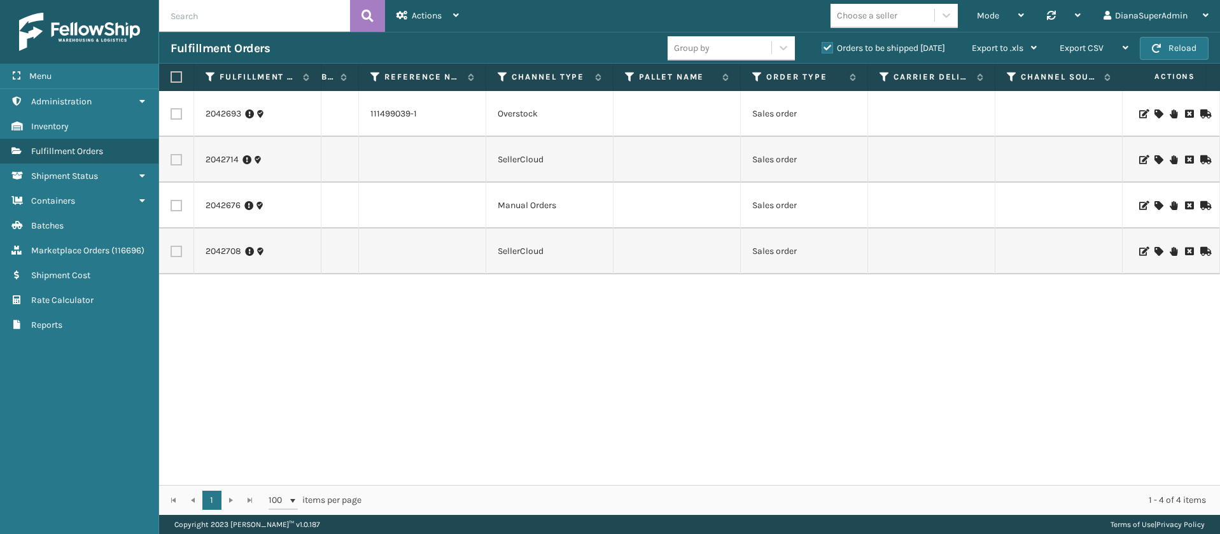
scroll to position [0, 0]
